Goal: Find specific page/section: Find specific page/section

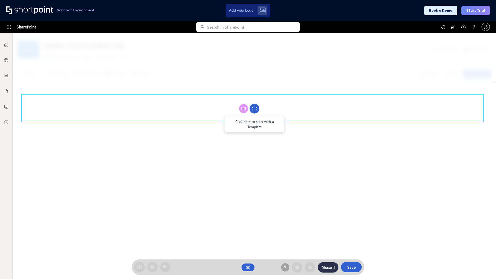
click at [255, 109] on circle at bounding box center [255, 109] width 10 height 10
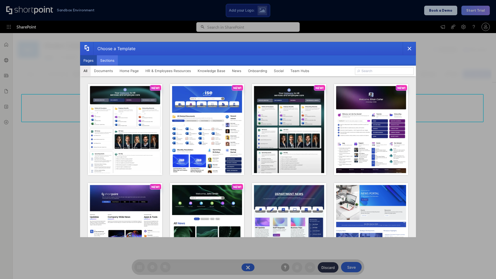
click at [107, 60] on button "Sections" at bounding box center [107, 60] width 21 height 10
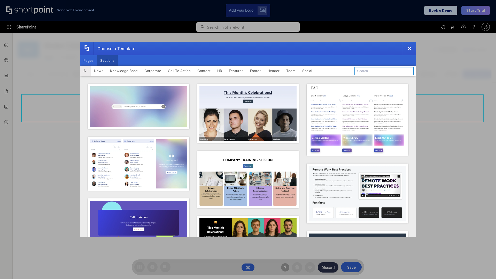
type input "Company Policy"
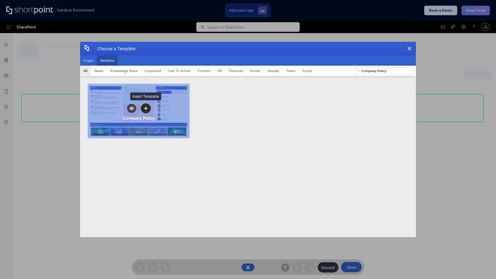
click at [146, 108] on icon "template selector" at bounding box center [146, 109] width 4 height 4
